Goal: Information Seeking & Learning: Find specific fact

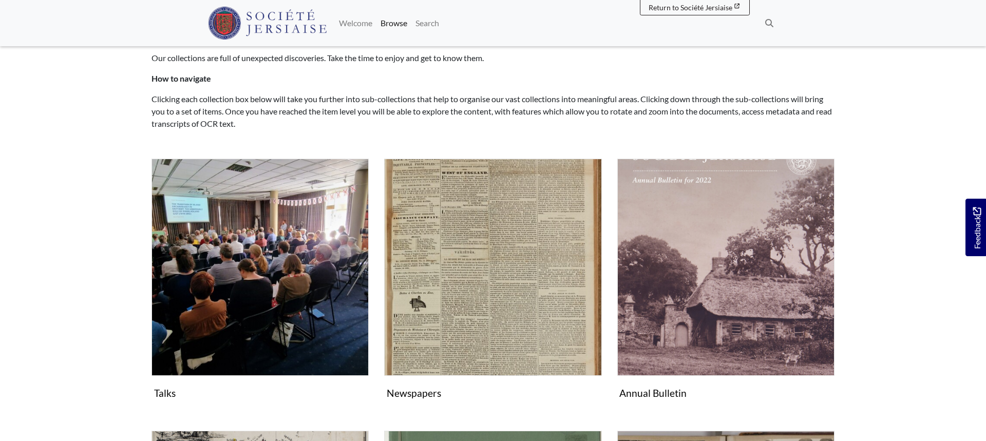
scroll to position [147, 0]
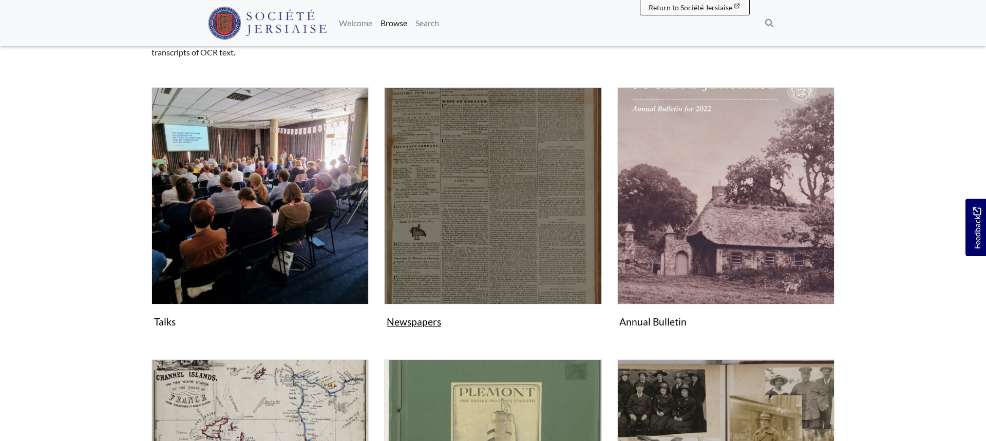
click at [453, 160] on img "Subcollection" at bounding box center [492, 195] width 217 height 217
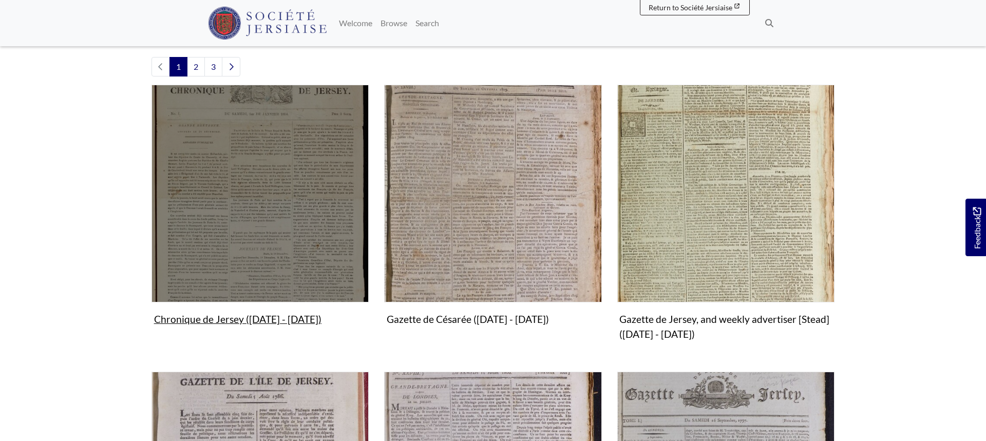
scroll to position [276, 0]
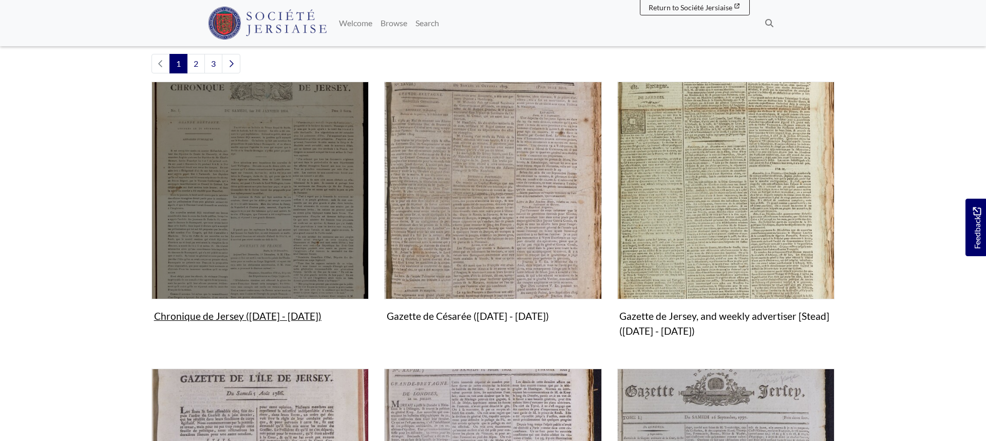
click at [282, 246] on img "Subcollection" at bounding box center [260, 190] width 217 height 217
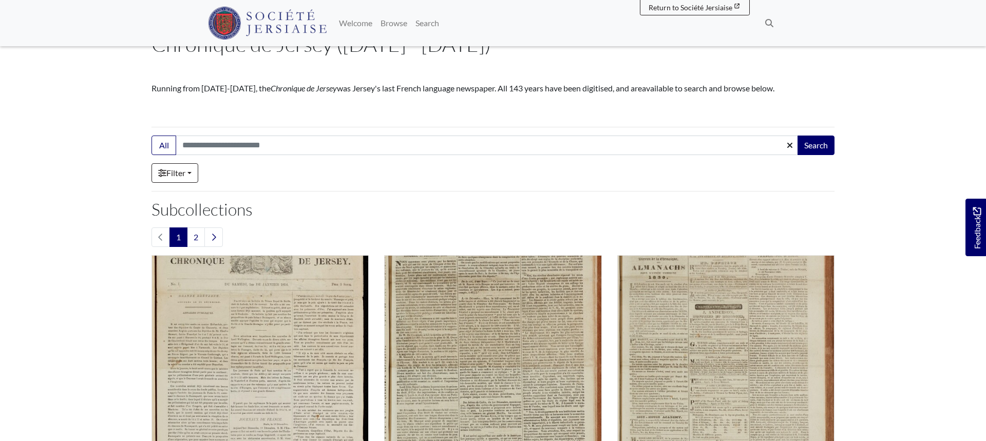
scroll to position [85, 0]
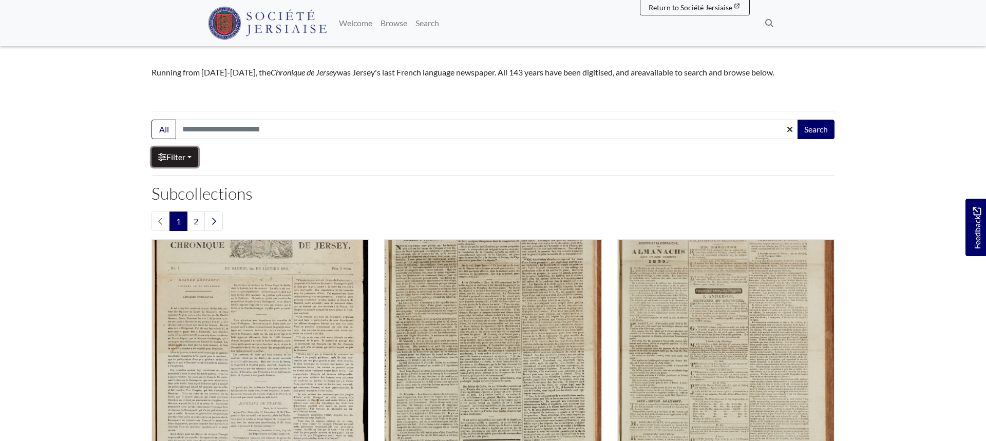
click at [188, 164] on link "Filter" at bounding box center [175, 157] width 47 height 20
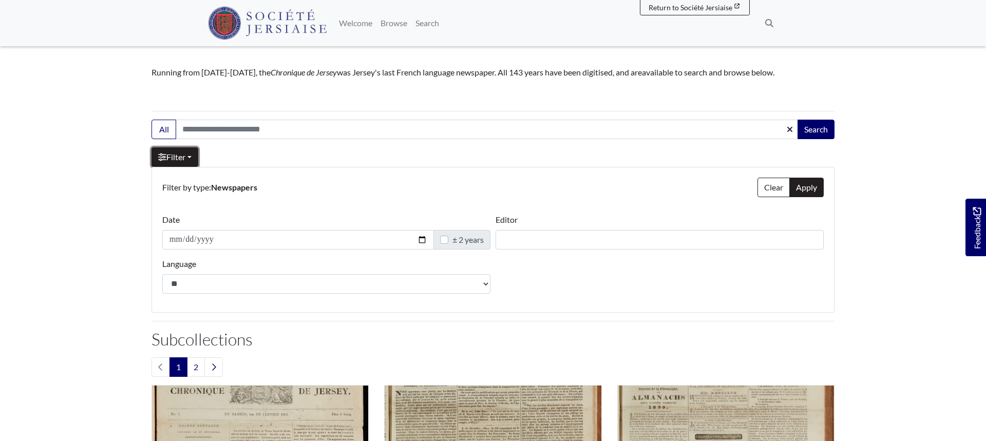
click at [178, 162] on link "Filter" at bounding box center [175, 157] width 47 height 20
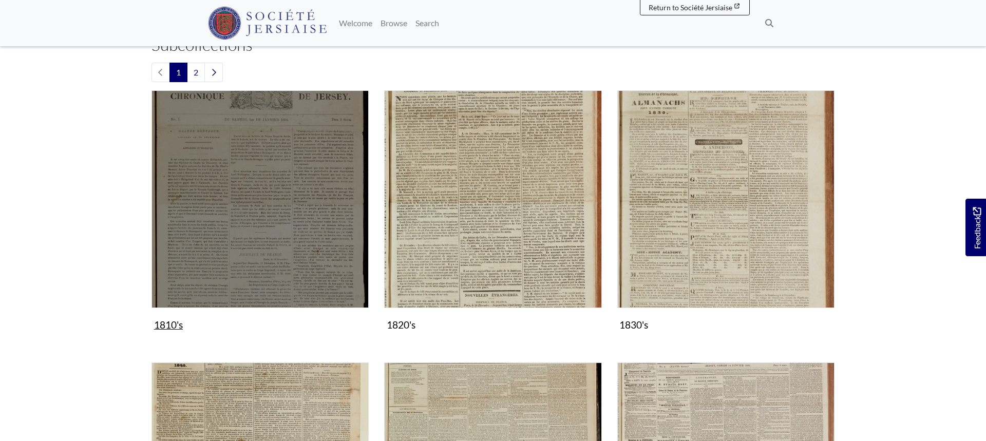
scroll to position [248, 0]
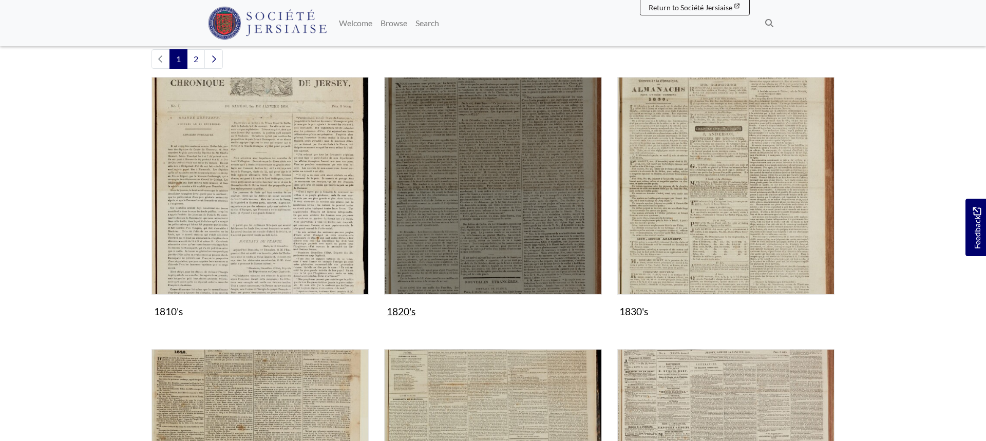
click at [443, 194] on img "Subcollection" at bounding box center [492, 185] width 217 height 217
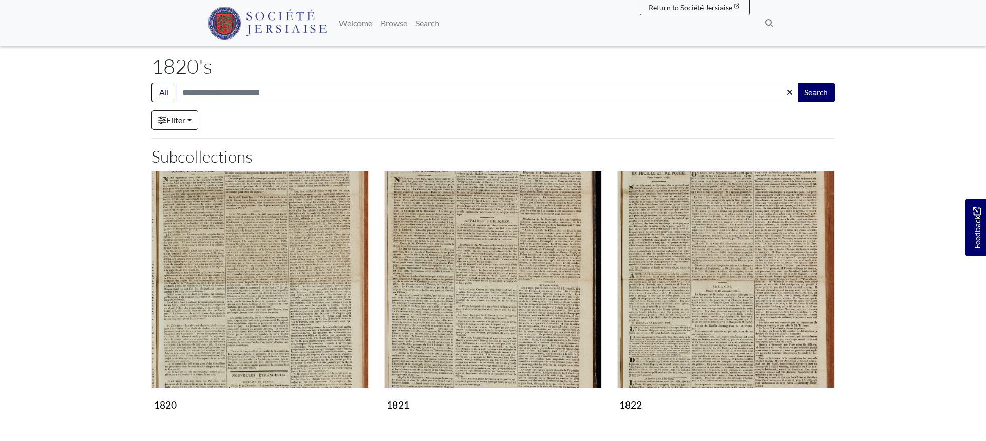
scroll to position [93, 0]
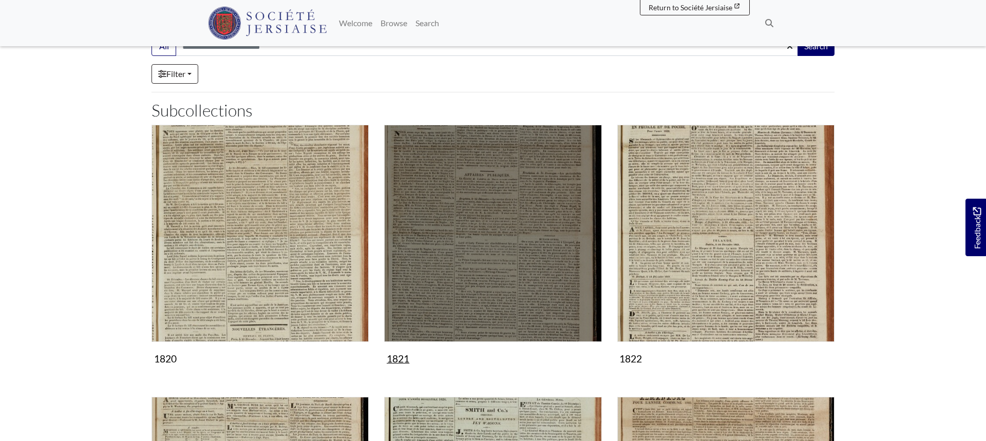
click at [467, 208] on img "Subcollection" at bounding box center [492, 233] width 217 height 217
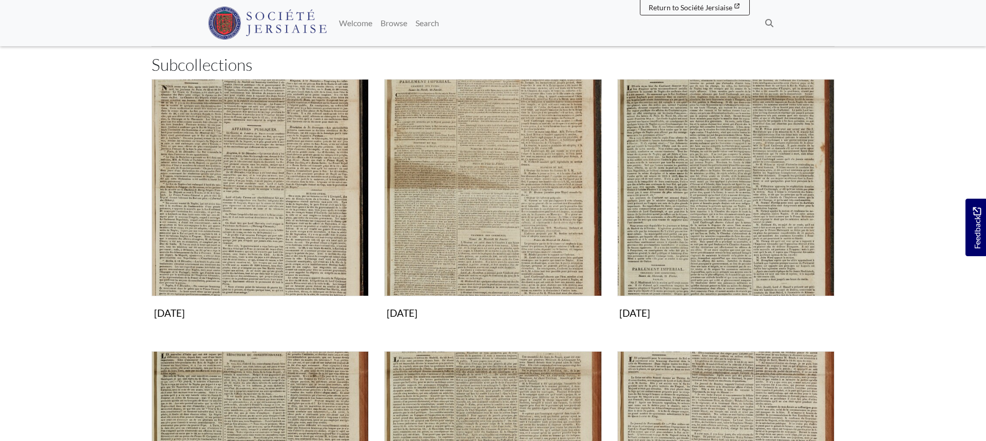
scroll to position [154, 0]
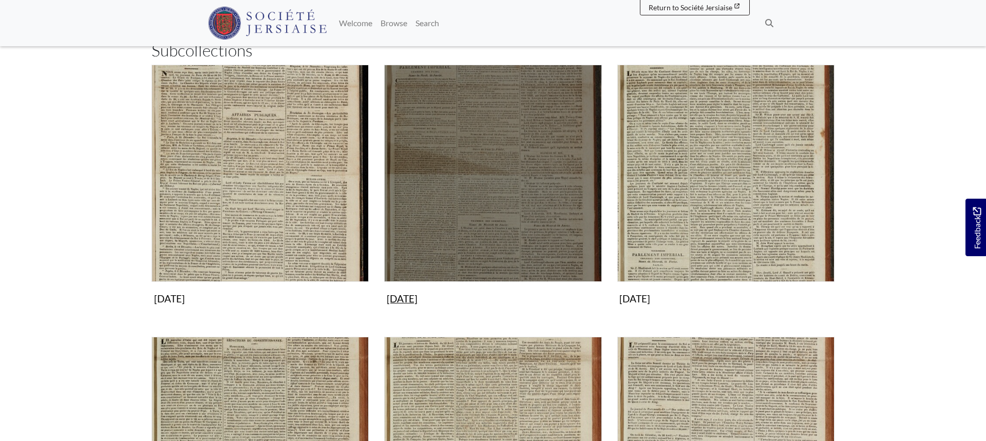
click at [477, 169] on img "Subcollection" at bounding box center [492, 173] width 217 height 217
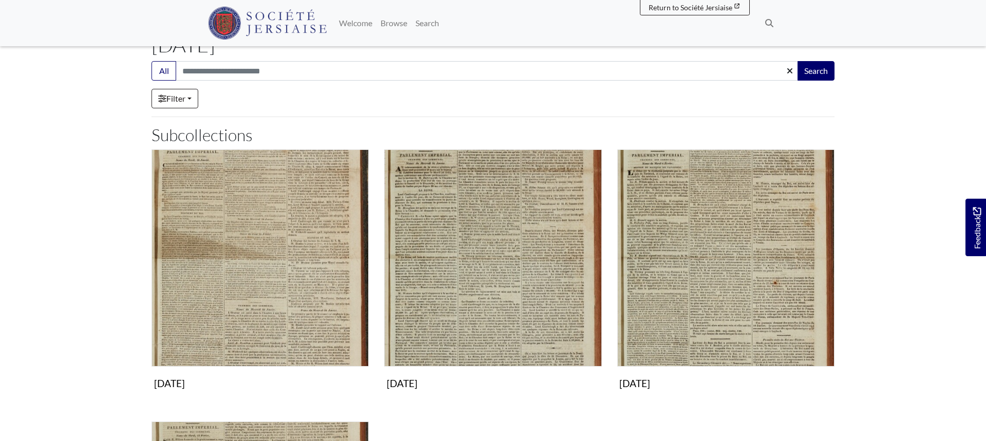
scroll to position [148, 0]
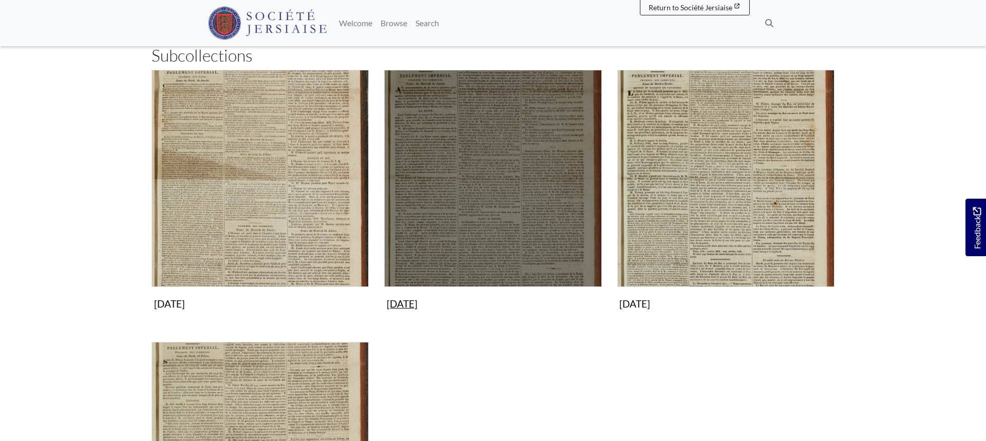
click at [439, 176] on img "Subcollection" at bounding box center [492, 178] width 217 height 217
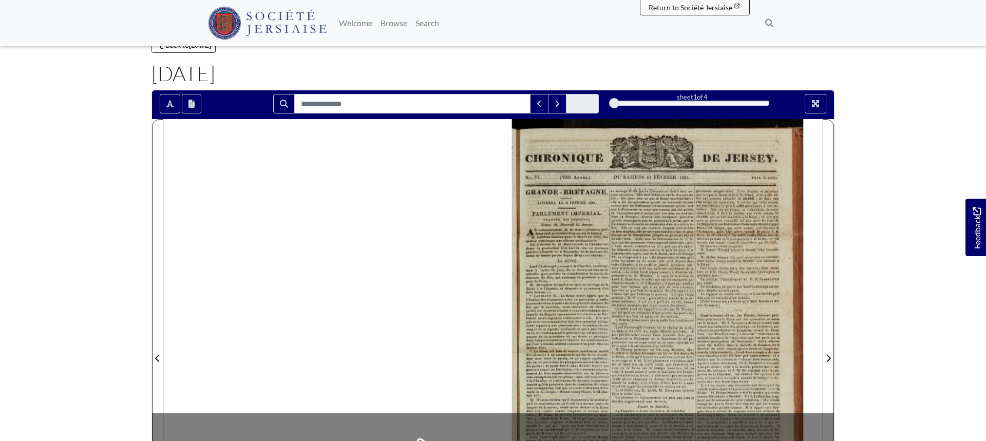
scroll to position [48, 0]
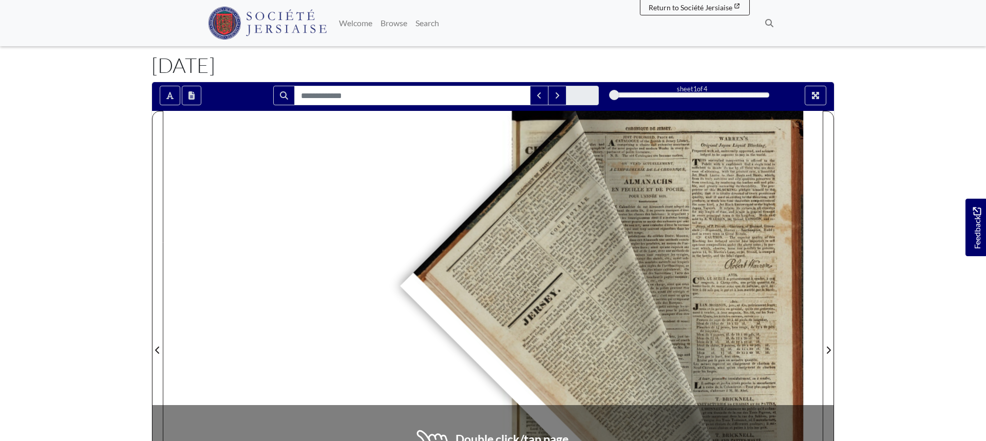
drag, startPoint x: 793, startPoint y: 128, endPoint x: 401, endPoint y: 286, distance: 422.7
click at [401, 286] on div at bounding box center [493, 344] width 660 height 466
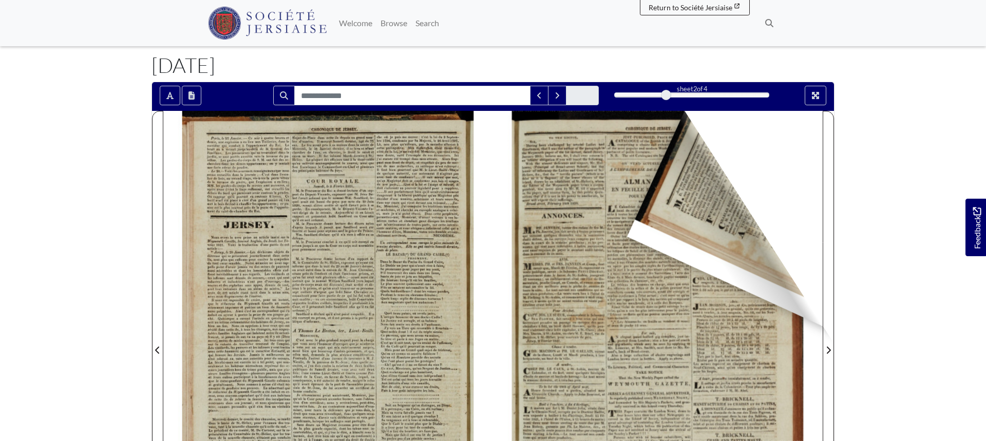
drag, startPoint x: 810, startPoint y: 120, endPoint x: 618, endPoint y: 238, distance: 224.9
click at [628, 237] on div at bounding box center [658, 344] width 330 height 466
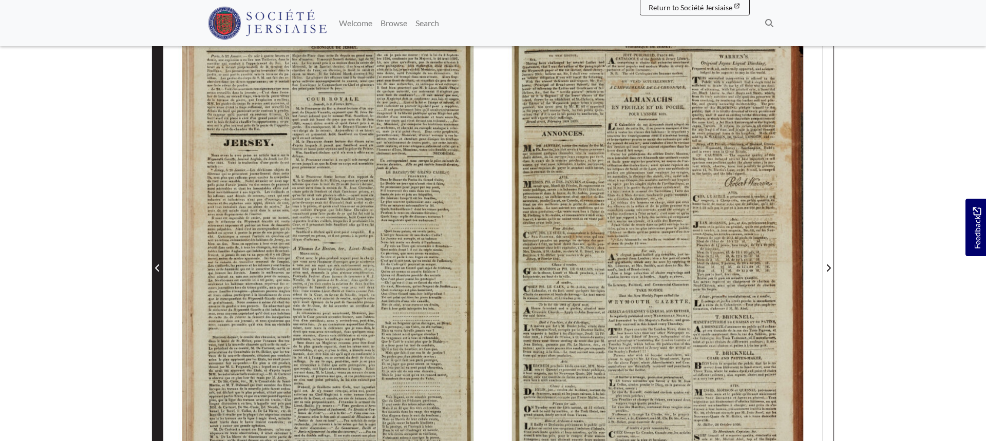
scroll to position [156, 0]
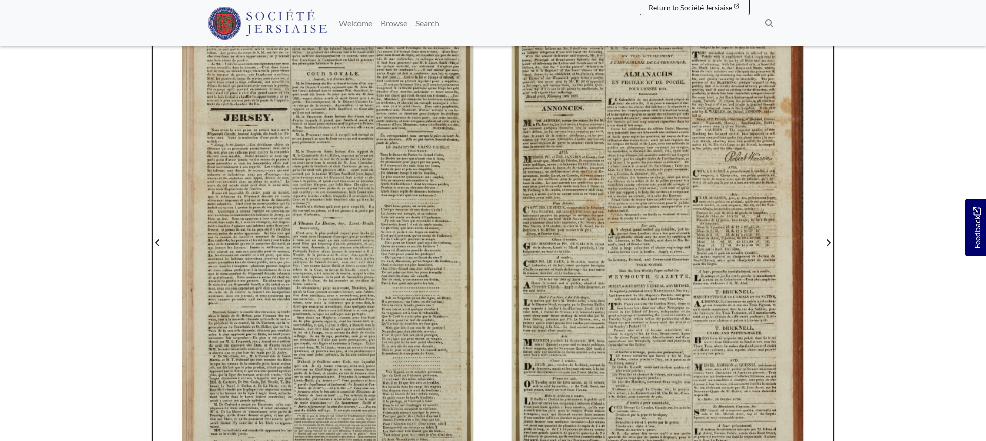
click at [327, 201] on div at bounding box center [328, 237] width 330 height 466
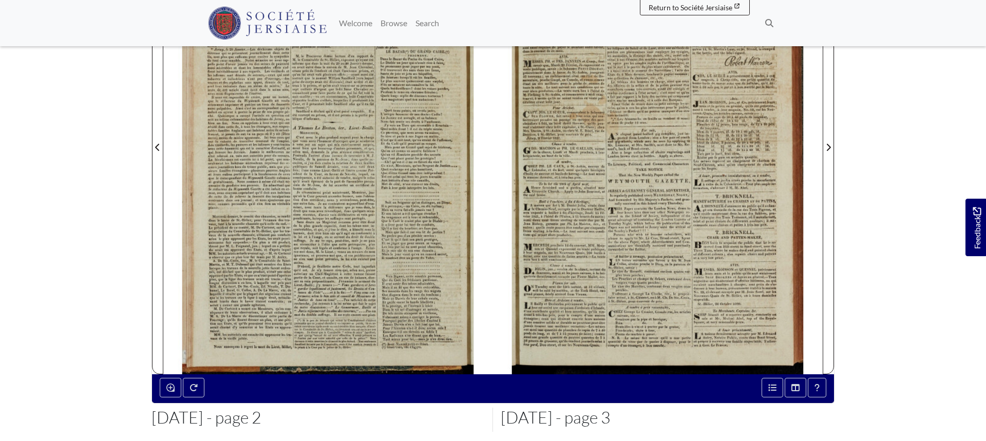
scroll to position [282, 0]
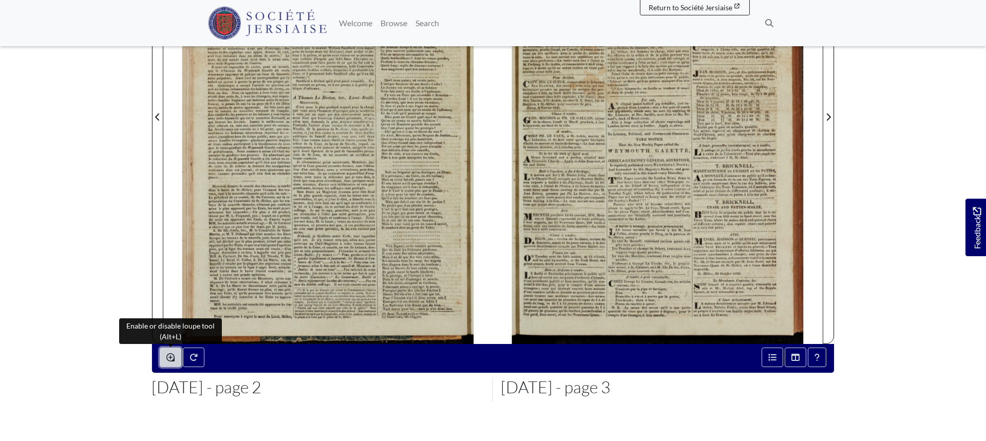
click at [166, 357] on icon "Enable or disable loupe tool (Alt+L)" at bounding box center [170, 357] width 8 height 8
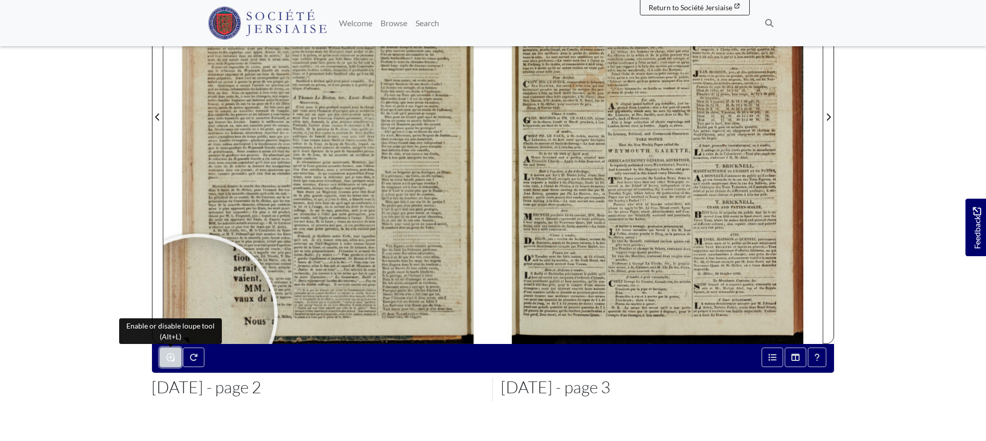
click at [169, 354] on icon "Enable or disable loupe tool (Alt+L)" at bounding box center [170, 357] width 8 height 8
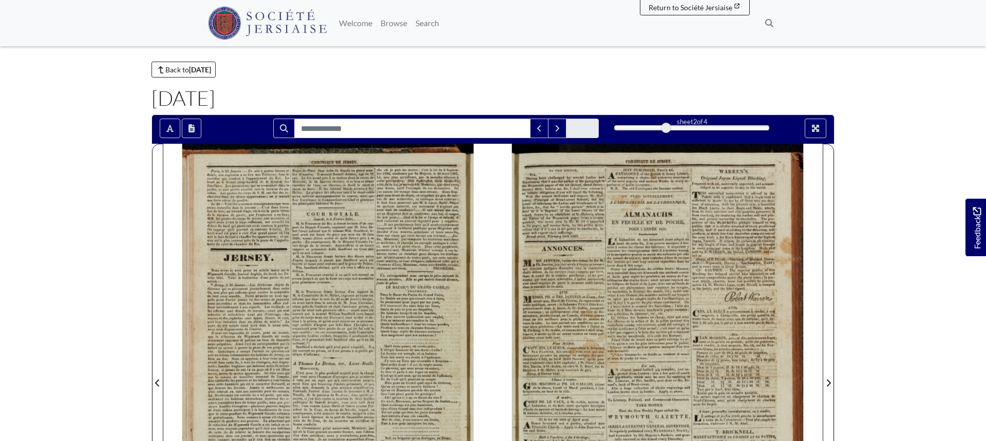
scroll to position [0, 0]
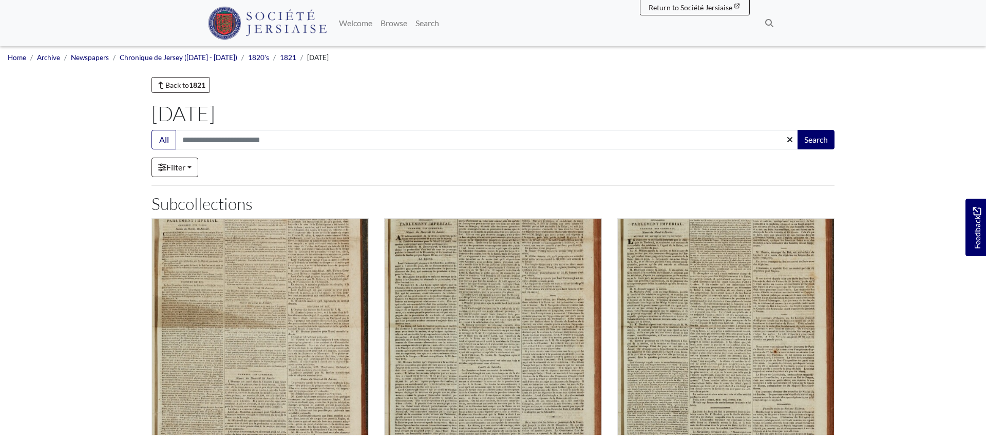
scroll to position [148, 0]
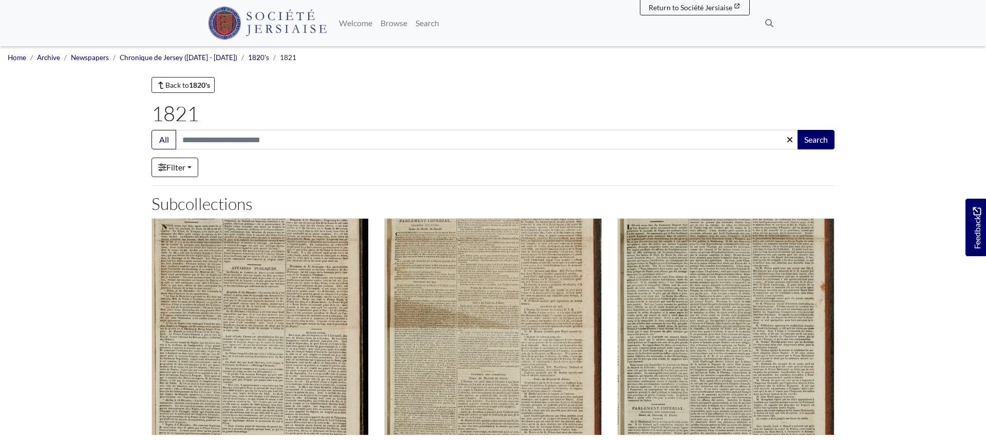
scroll to position [154, 0]
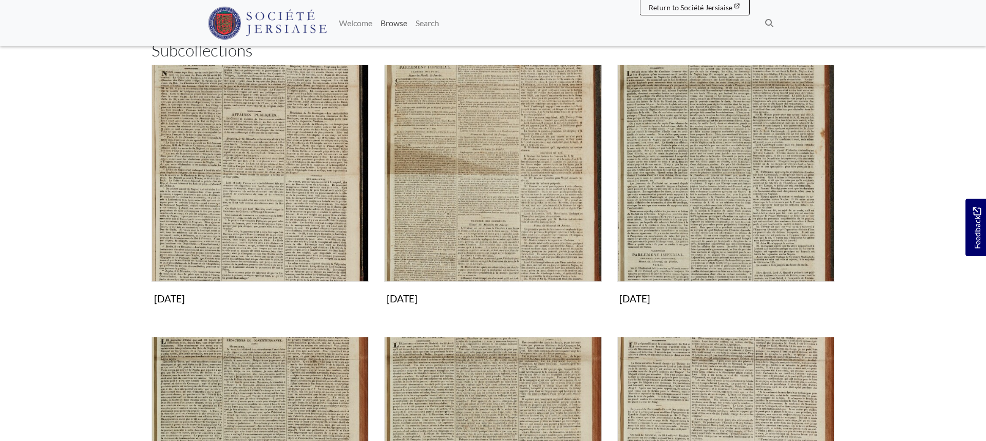
click at [383, 23] on link "Browse" at bounding box center [394, 23] width 35 height 21
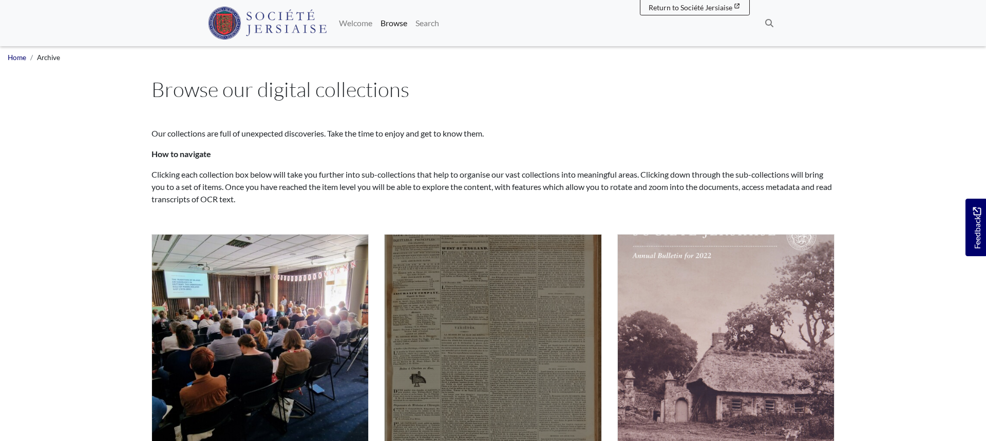
click at [440, 283] on img "Subcollection" at bounding box center [492, 342] width 217 height 217
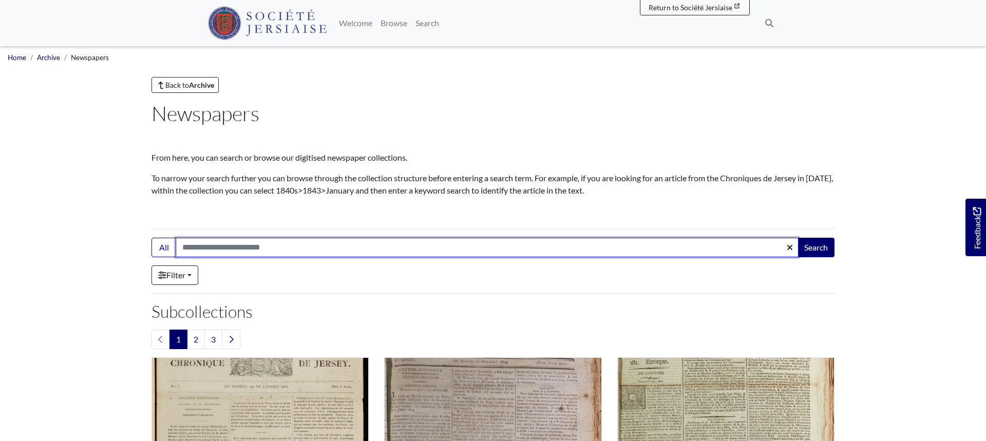
click at [244, 243] on input "Search:" at bounding box center [487, 248] width 623 height 20
type input "******"
click at [798, 238] on button "Search" at bounding box center [816, 248] width 37 height 20
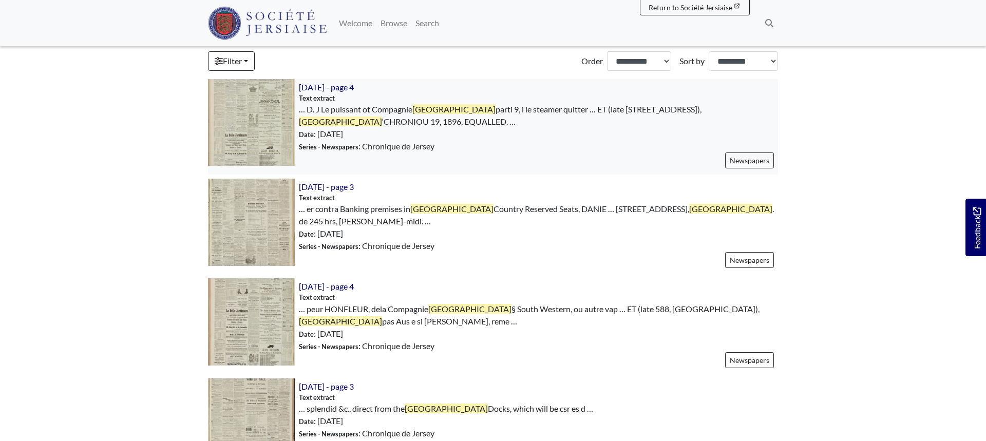
scroll to position [315, 0]
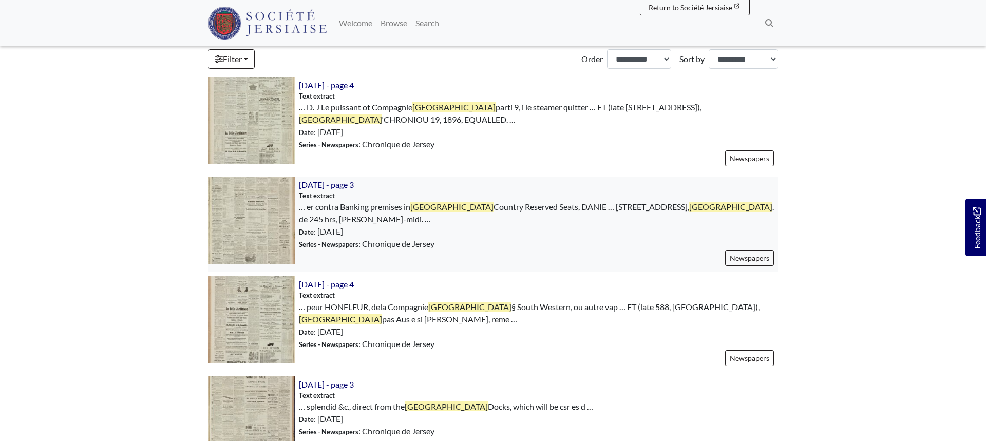
click at [255, 216] on img at bounding box center [251, 220] width 87 height 87
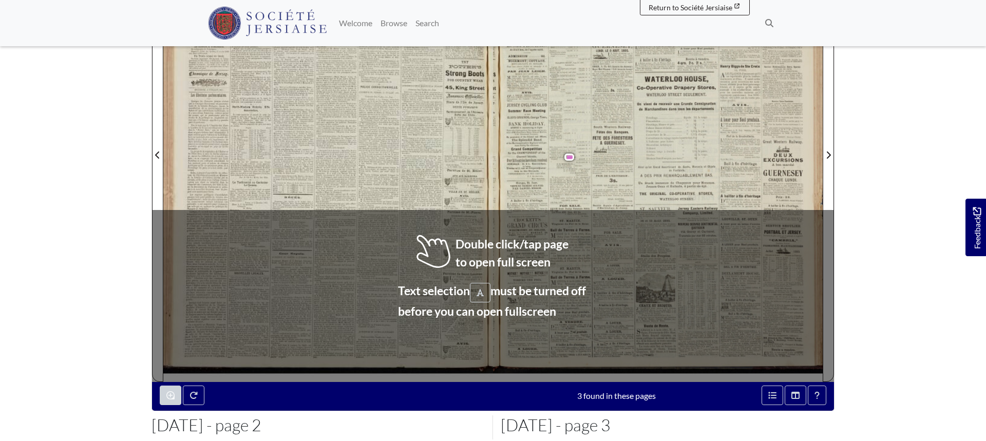
scroll to position [260, 0]
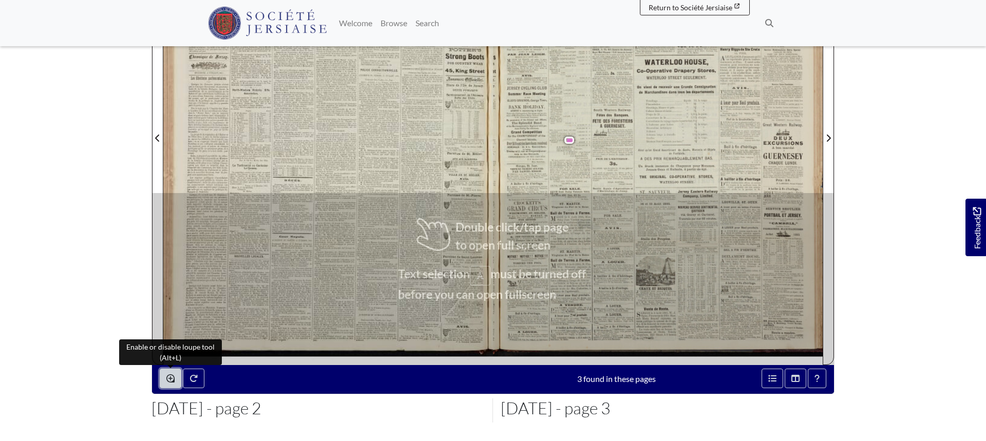
click at [174, 381] on icon "Enable or disable loupe tool (Alt+L)" at bounding box center [170, 379] width 8 height 8
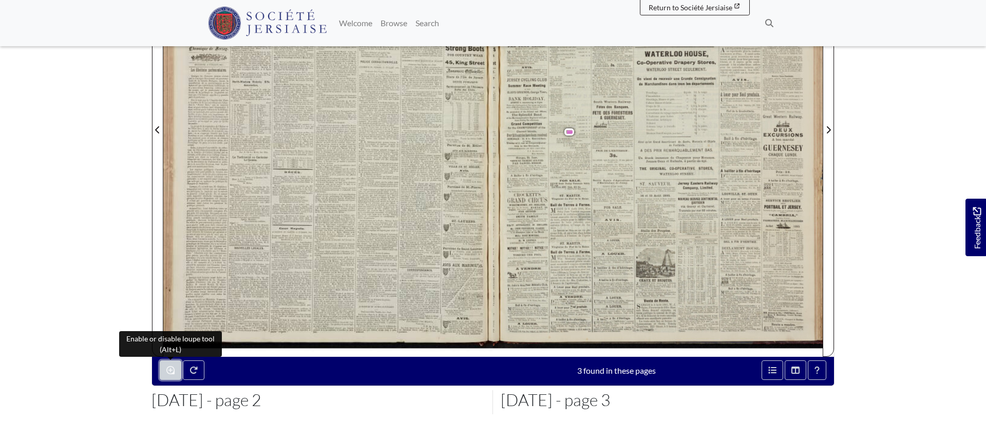
scroll to position [338, 0]
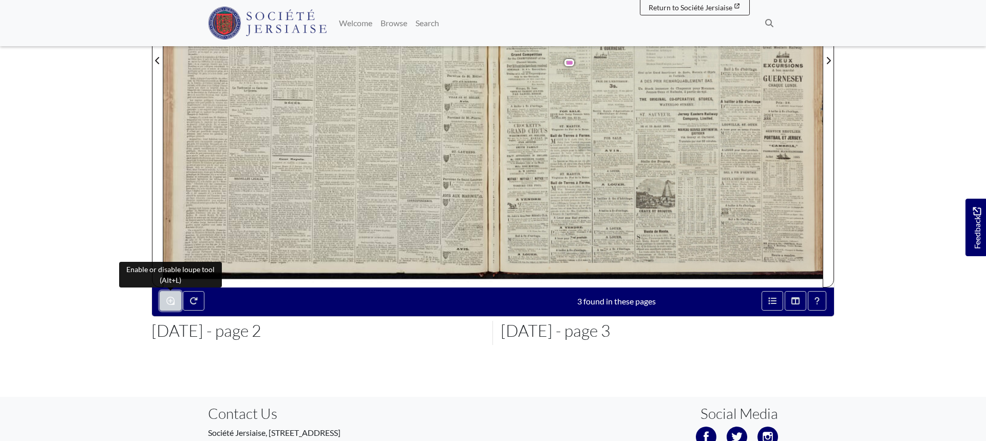
click at [166, 304] on icon "Enable or disable loupe tool (Alt+L)" at bounding box center [170, 301] width 8 height 8
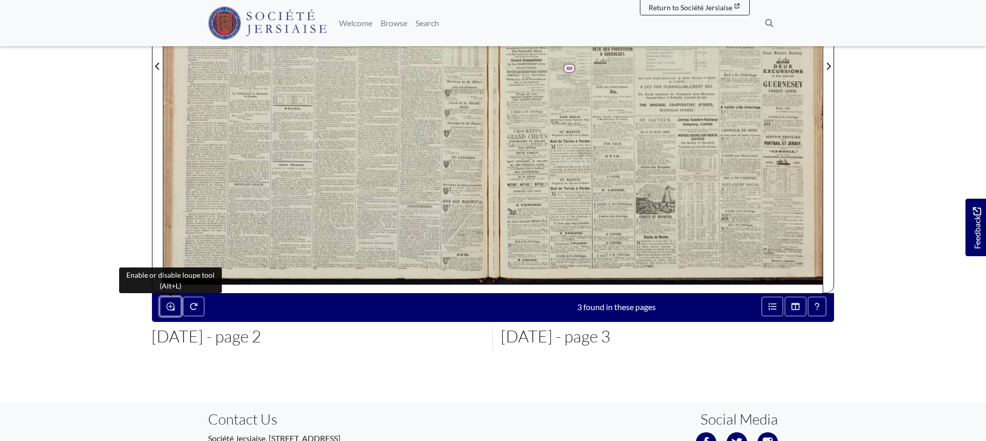
scroll to position [0, 0]
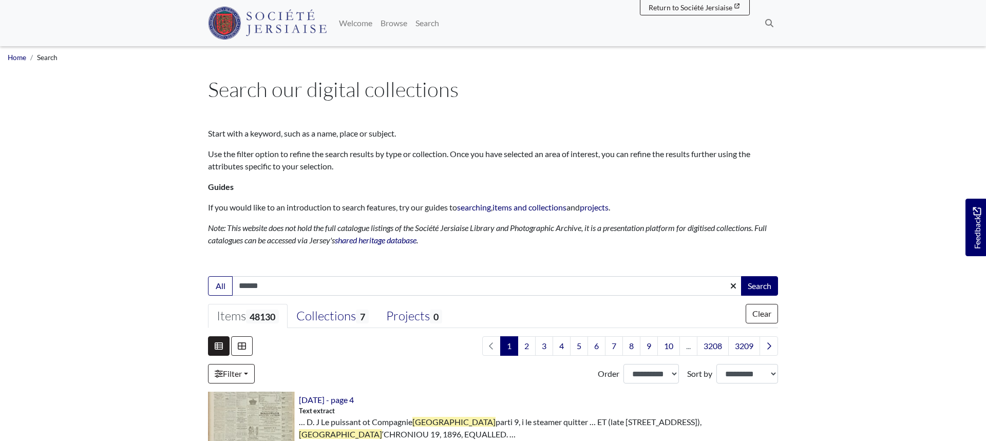
select select "***"
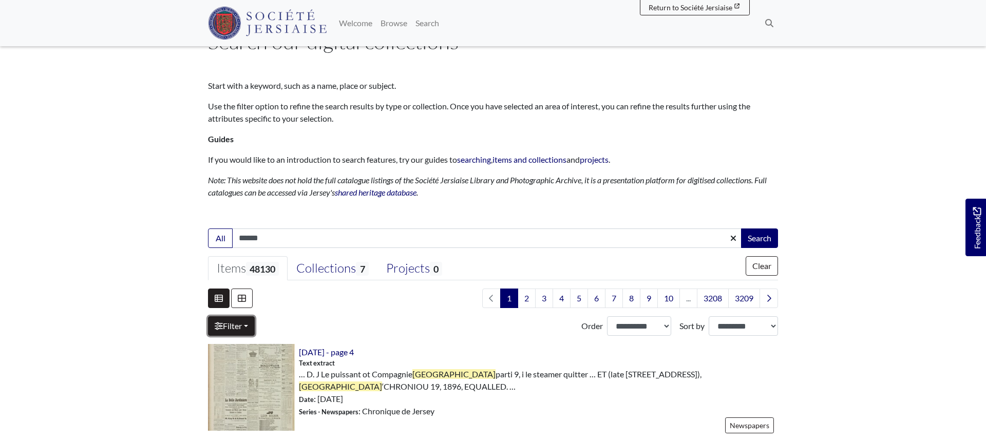
click at [215, 322] on icon at bounding box center [219, 326] width 8 height 8
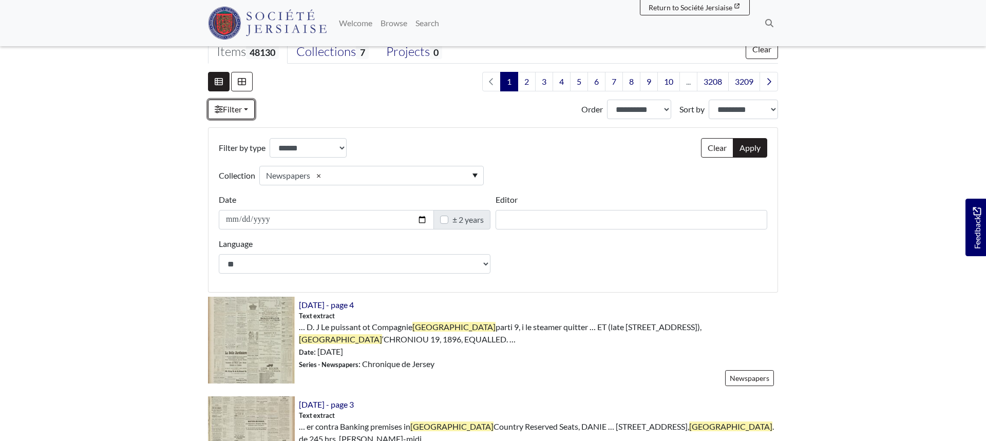
scroll to position [274, 0]
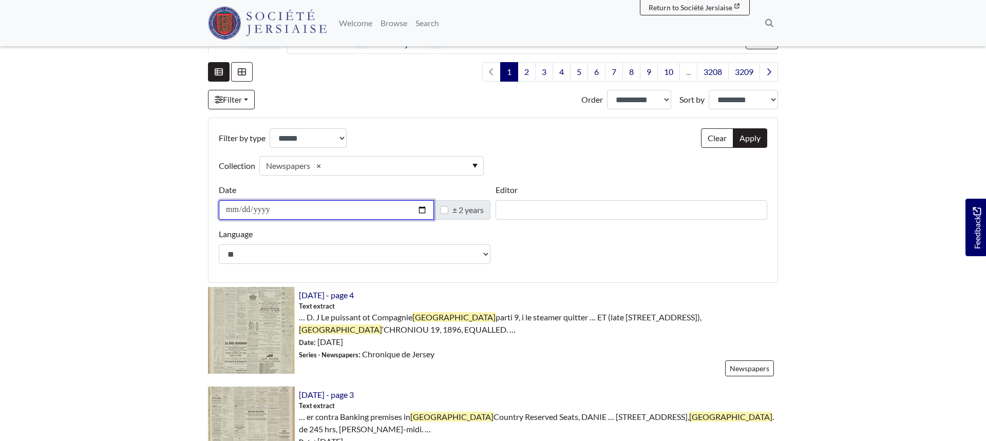
click at [231, 211] on input "Date" at bounding box center [326, 210] width 215 height 20
click at [453, 211] on label "± 2 years" at bounding box center [468, 210] width 31 height 12
